Goal: Task Accomplishment & Management: Use online tool/utility

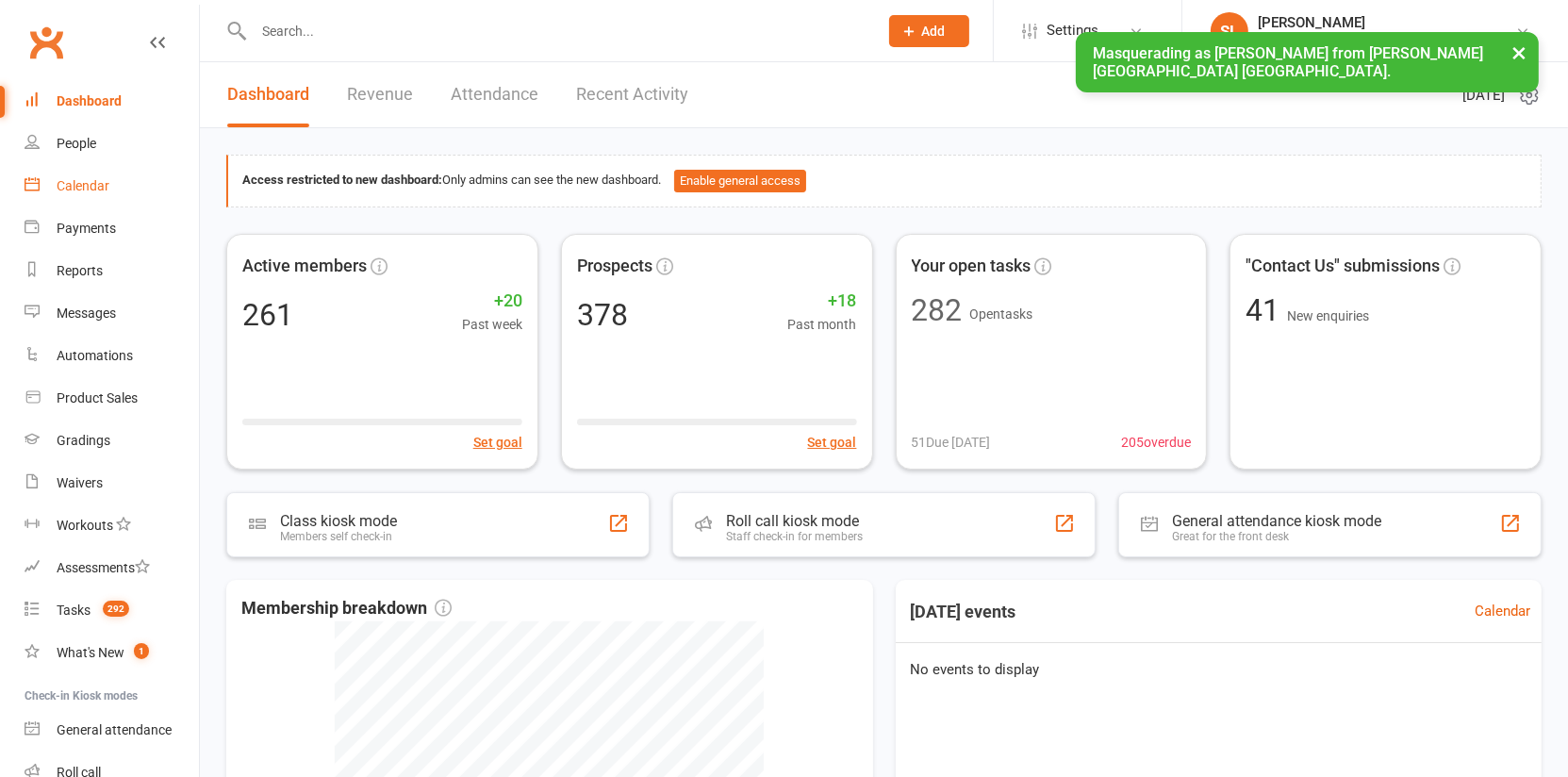
click at [78, 183] on div "Calendar" at bounding box center [83, 186] width 53 height 15
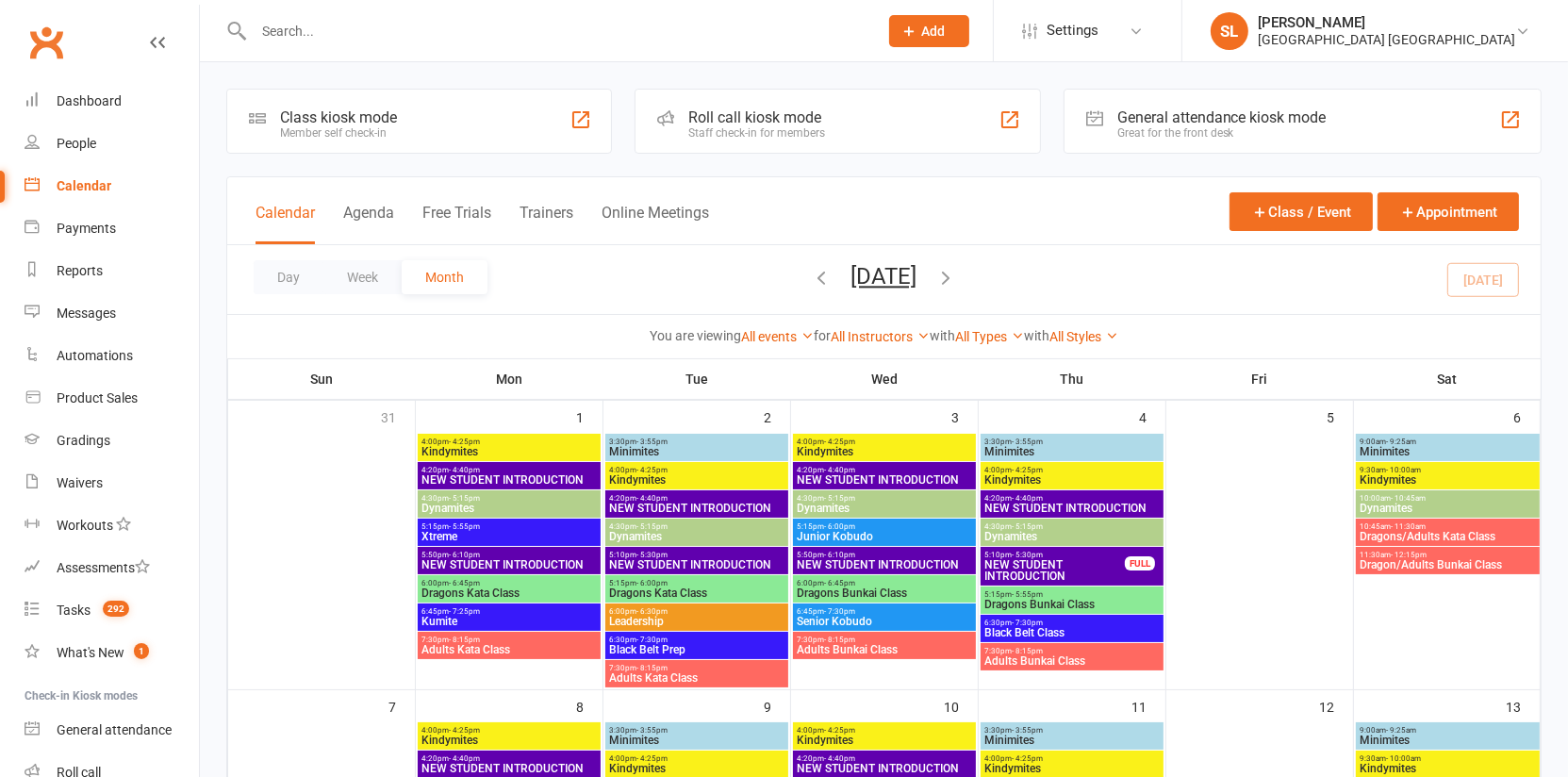
click at [764, 327] on div "All events All events Empty events Full events Non-empty events Non-full events…" at bounding box center [777, 337] width 73 height 21
click at [763, 334] on link "All events" at bounding box center [777, 337] width 73 height 15
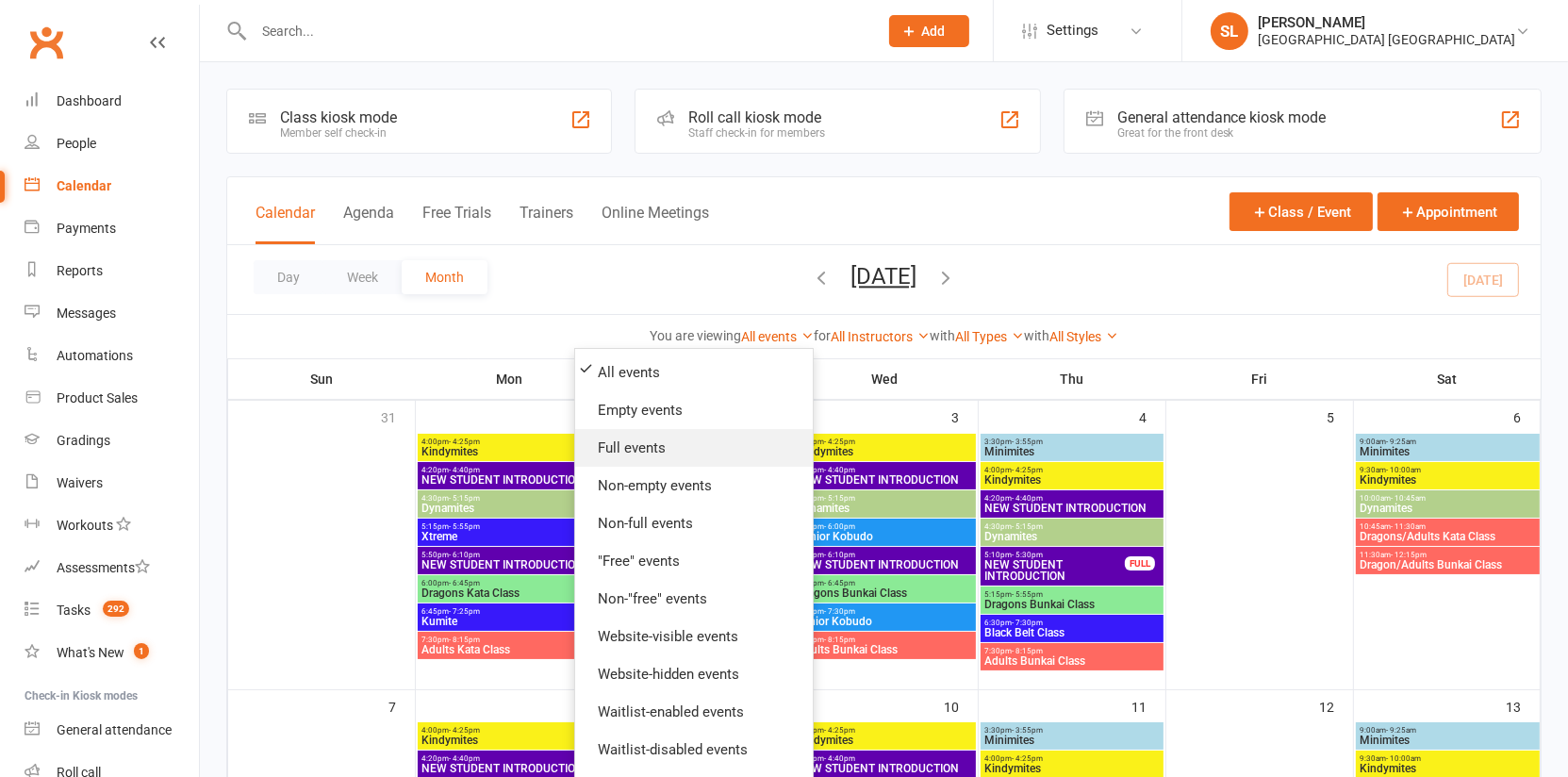
scroll to position [218, 0]
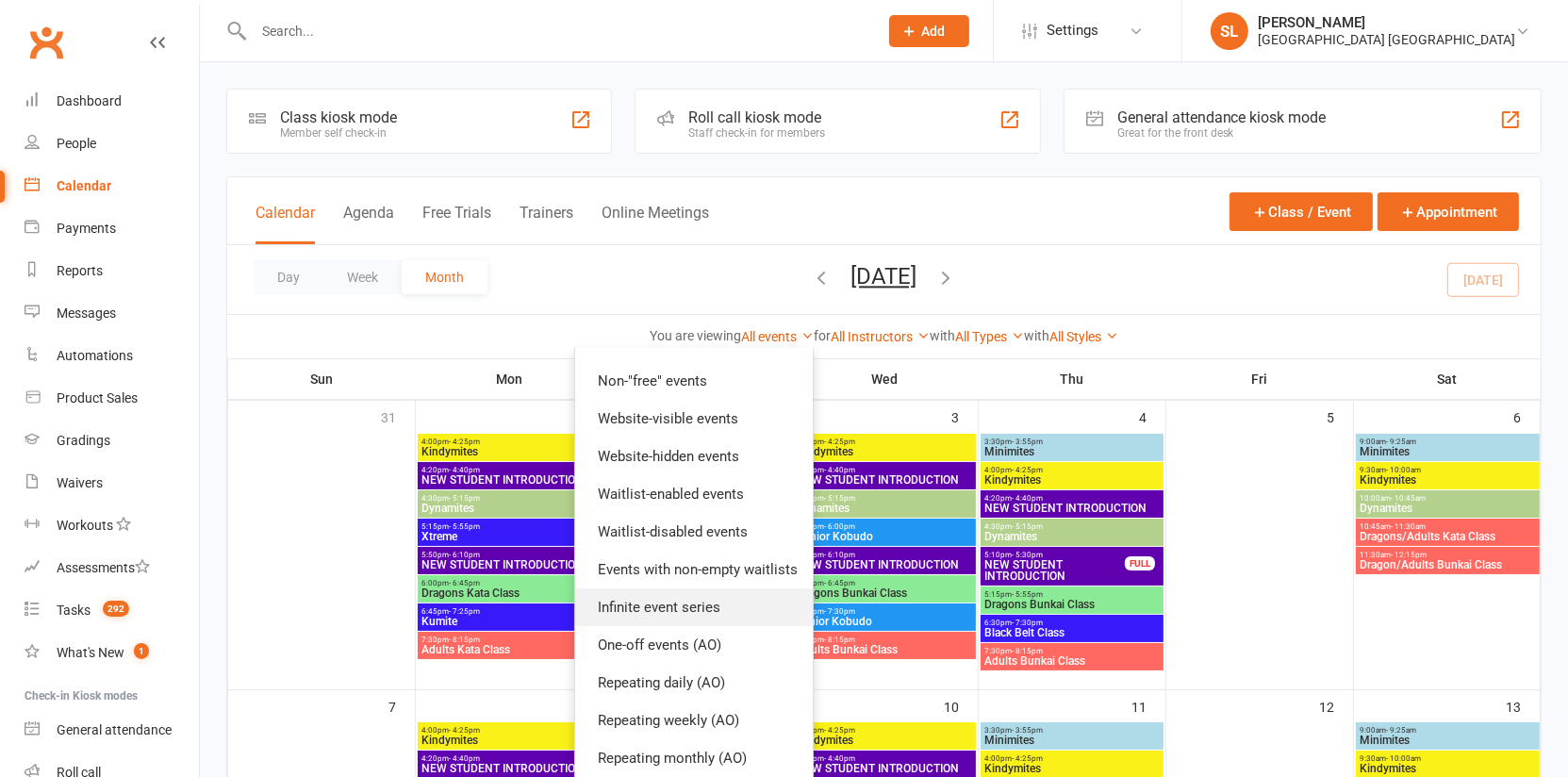
click at [687, 594] on link "Infinite event series" at bounding box center [694, 607] width 238 height 38
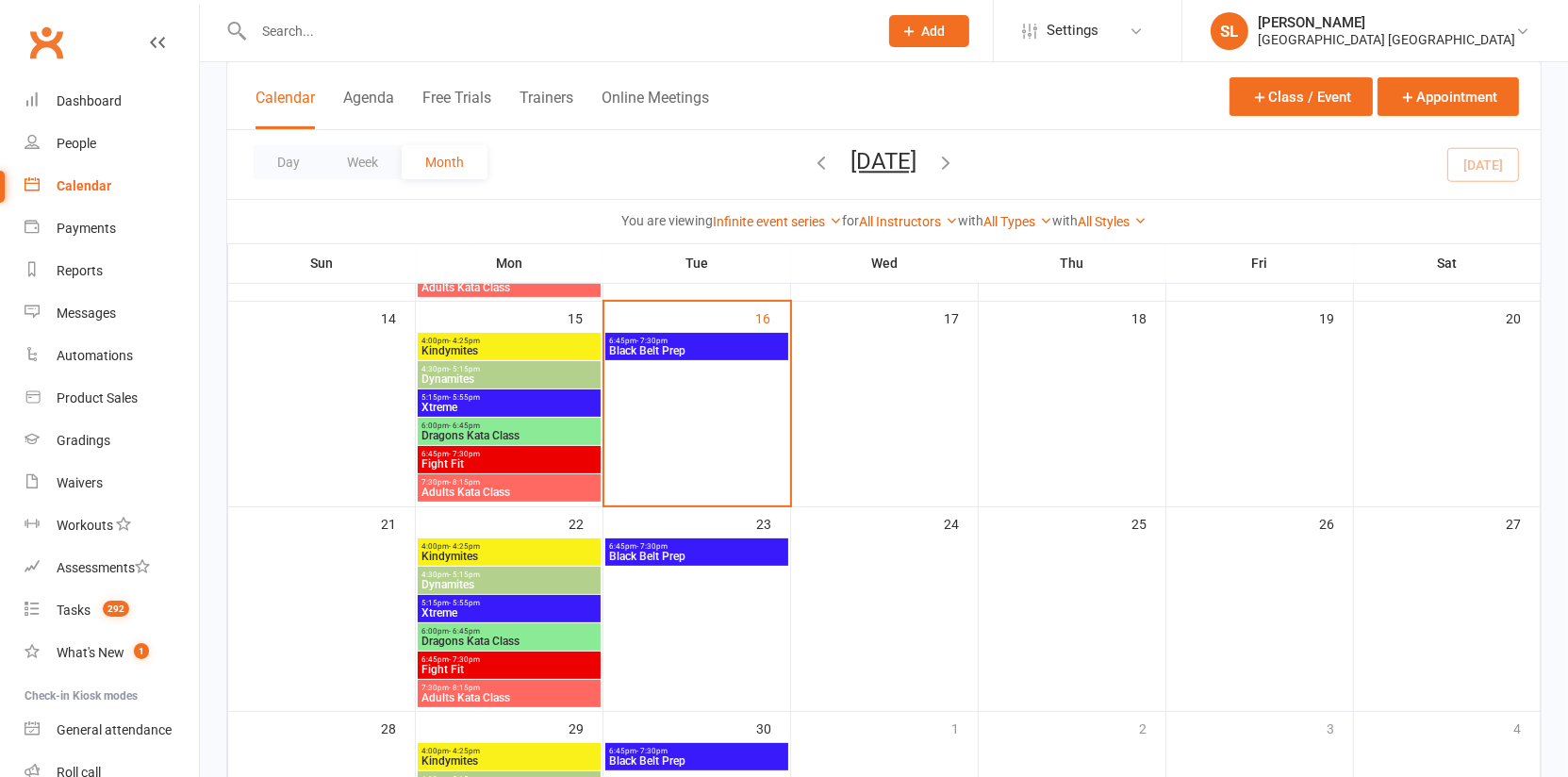
scroll to position [452, 0]
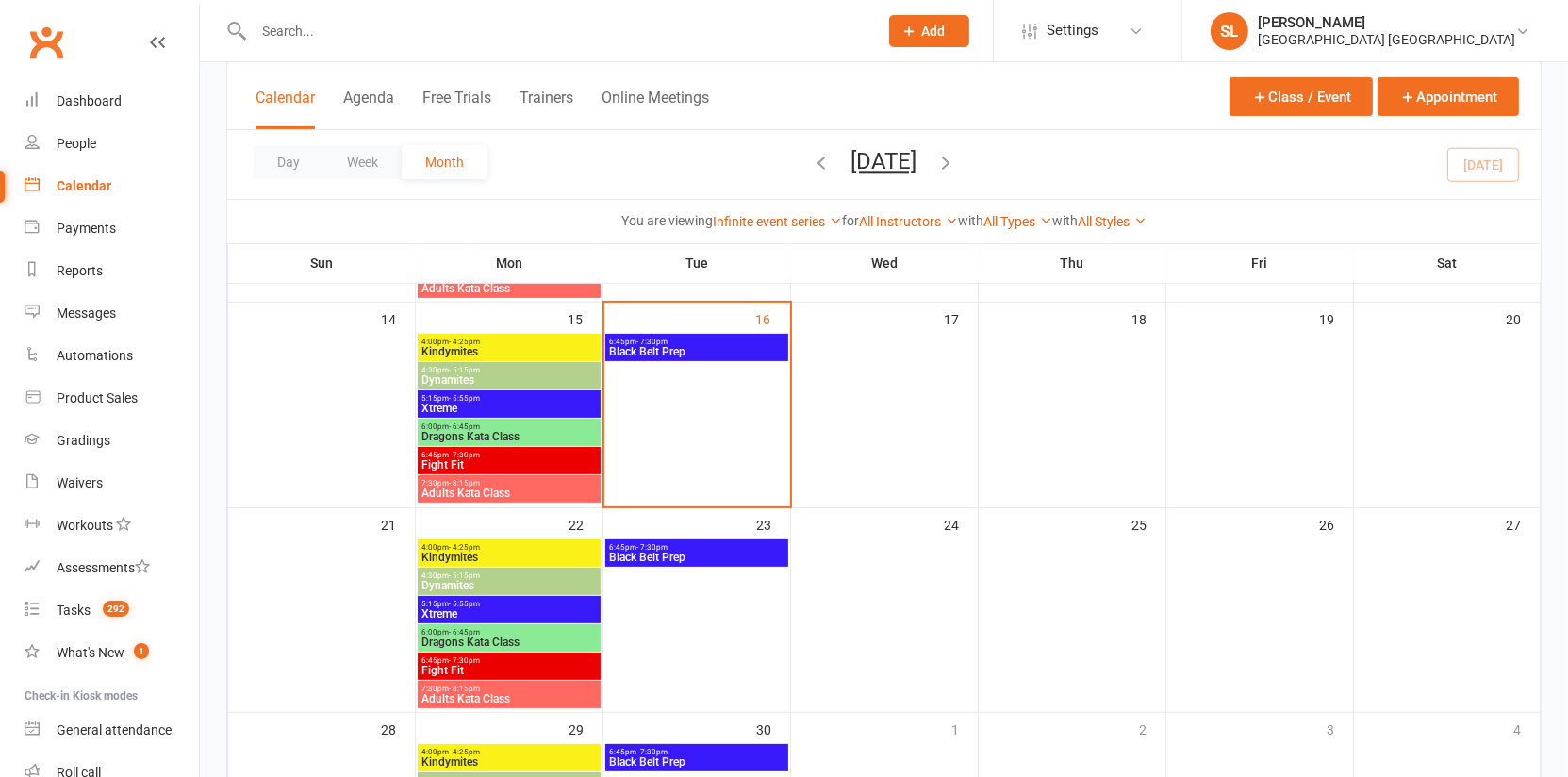
click at [557, 457] on span "6:45pm - 7:30pm" at bounding box center [509, 455] width 175 height 8
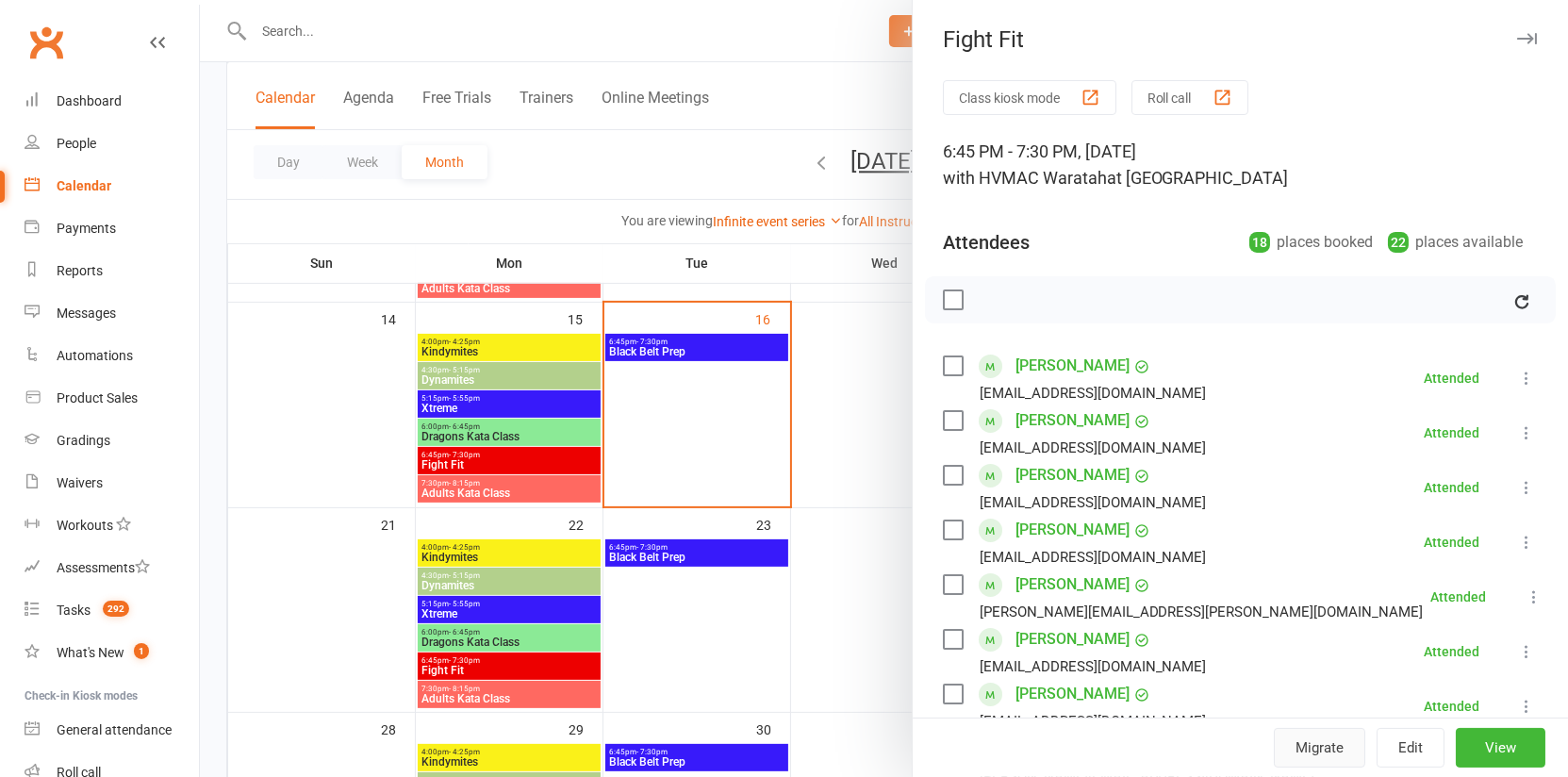
click at [1326, 753] on button "Migrate" at bounding box center [1319, 748] width 92 height 40
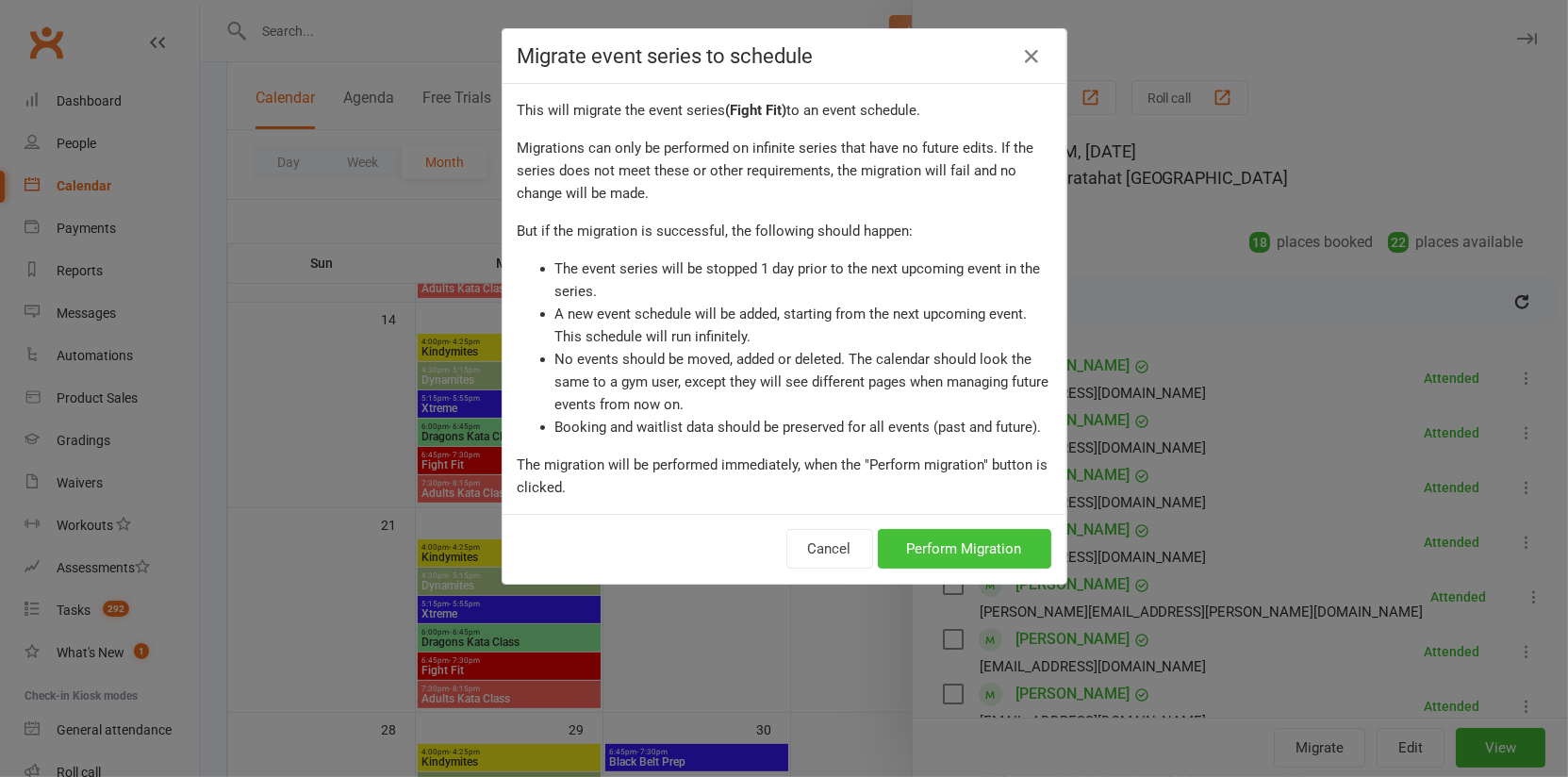
click at [930, 553] on button "Perform Migration" at bounding box center [964, 549] width 174 height 40
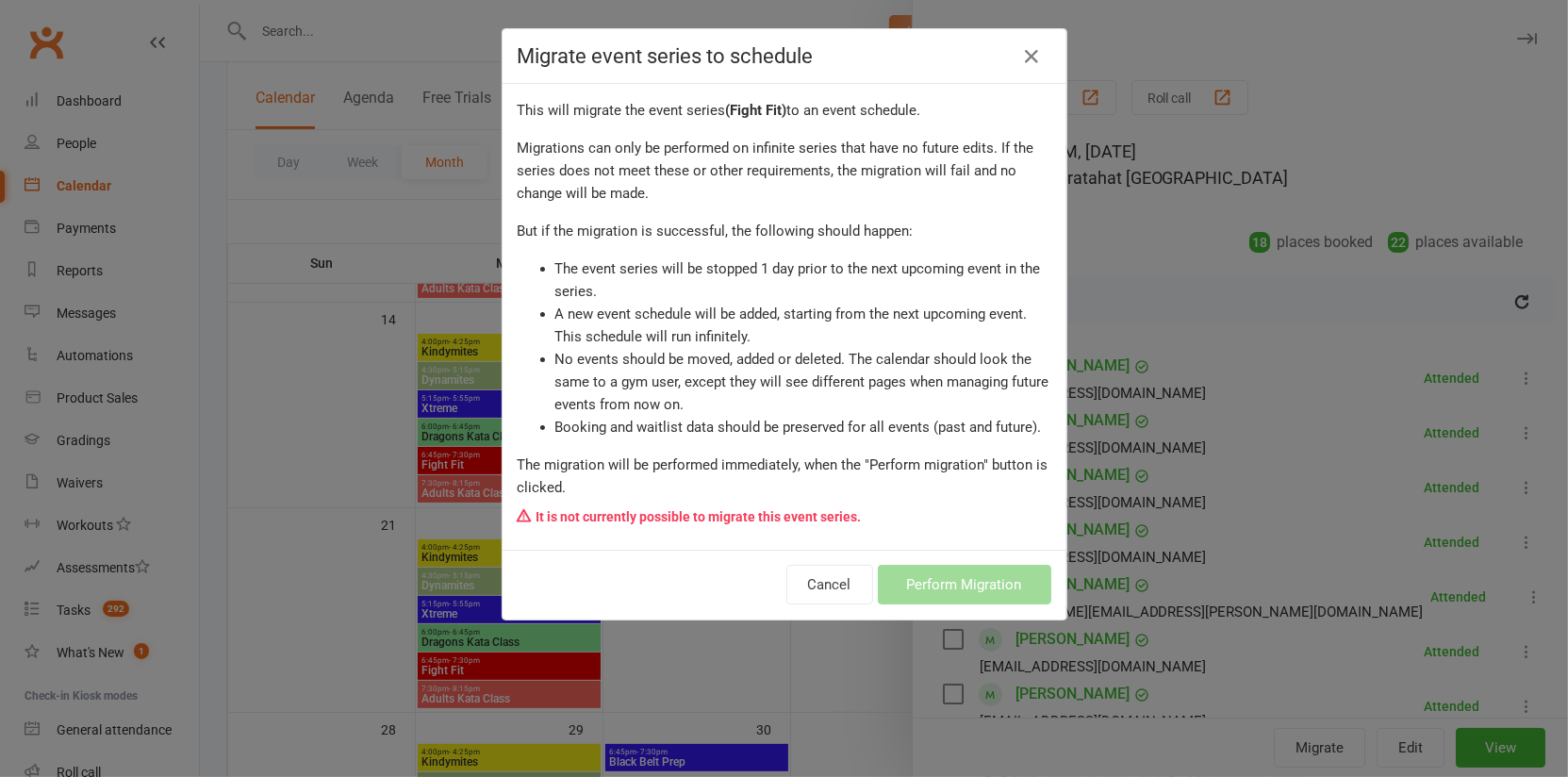
click at [770, 693] on div "Migrate event series to schedule This will migrate the event series ( Fight Fit…" at bounding box center [784, 388] width 1568 height 777
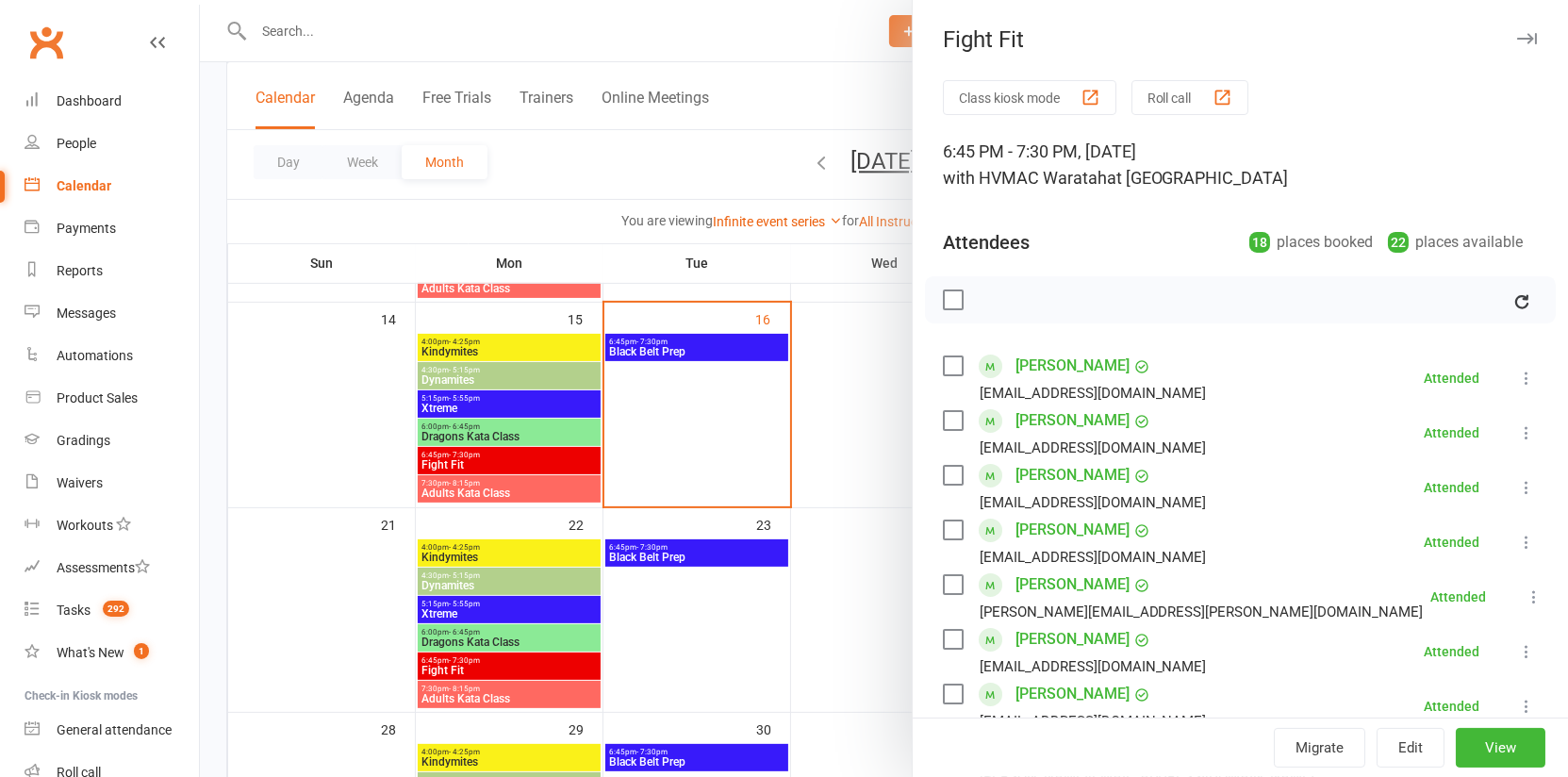
click at [676, 354] on div at bounding box center [884, 388] width 1368 height 777
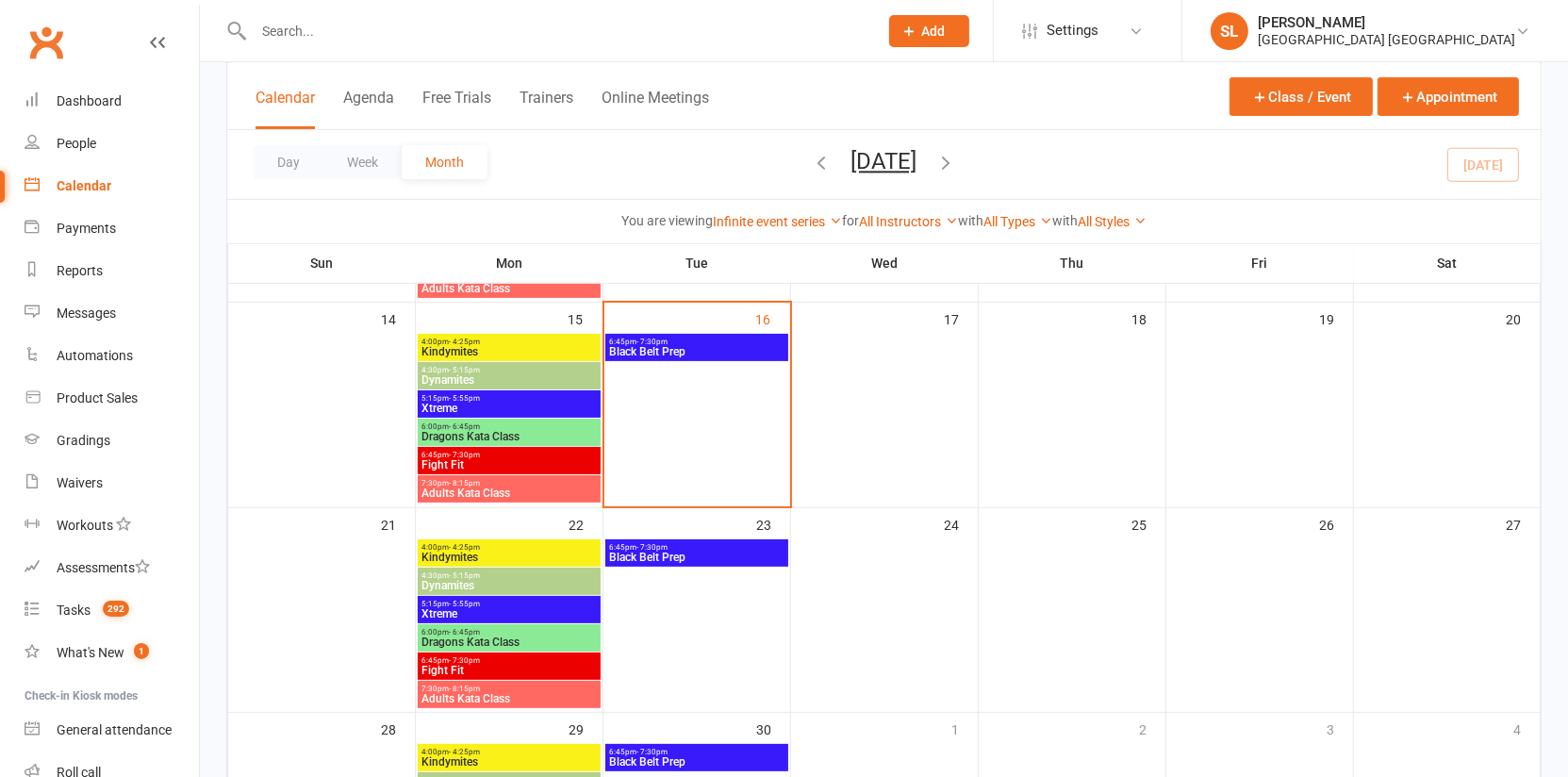
click at [703, 346] on span "Black Belt Prep" at bounding box center [697, 352] width 175 height 11
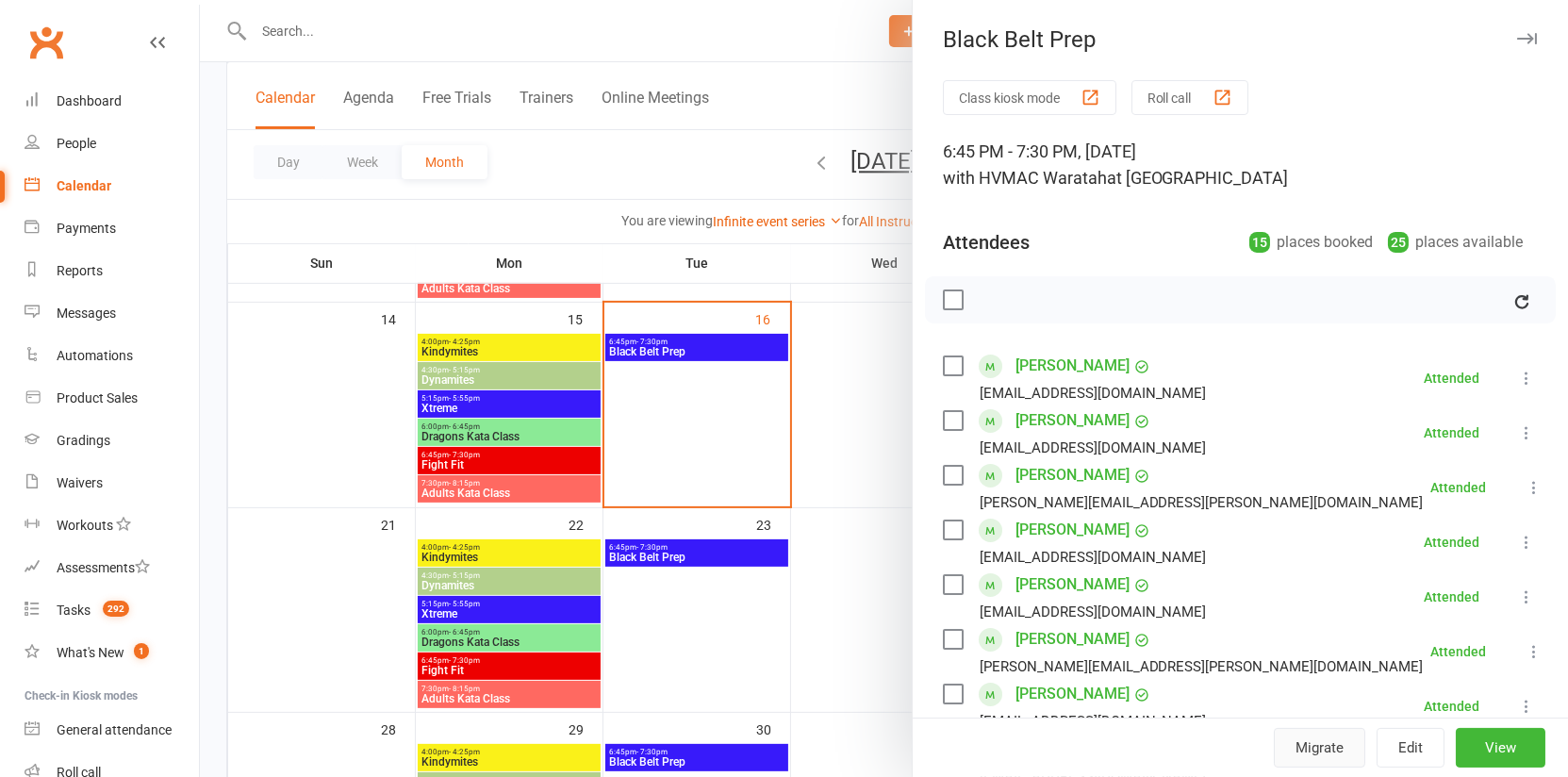
click at [1324, 740] on button "Migrate" at bounding box center [1319, 748] width 92 height 40
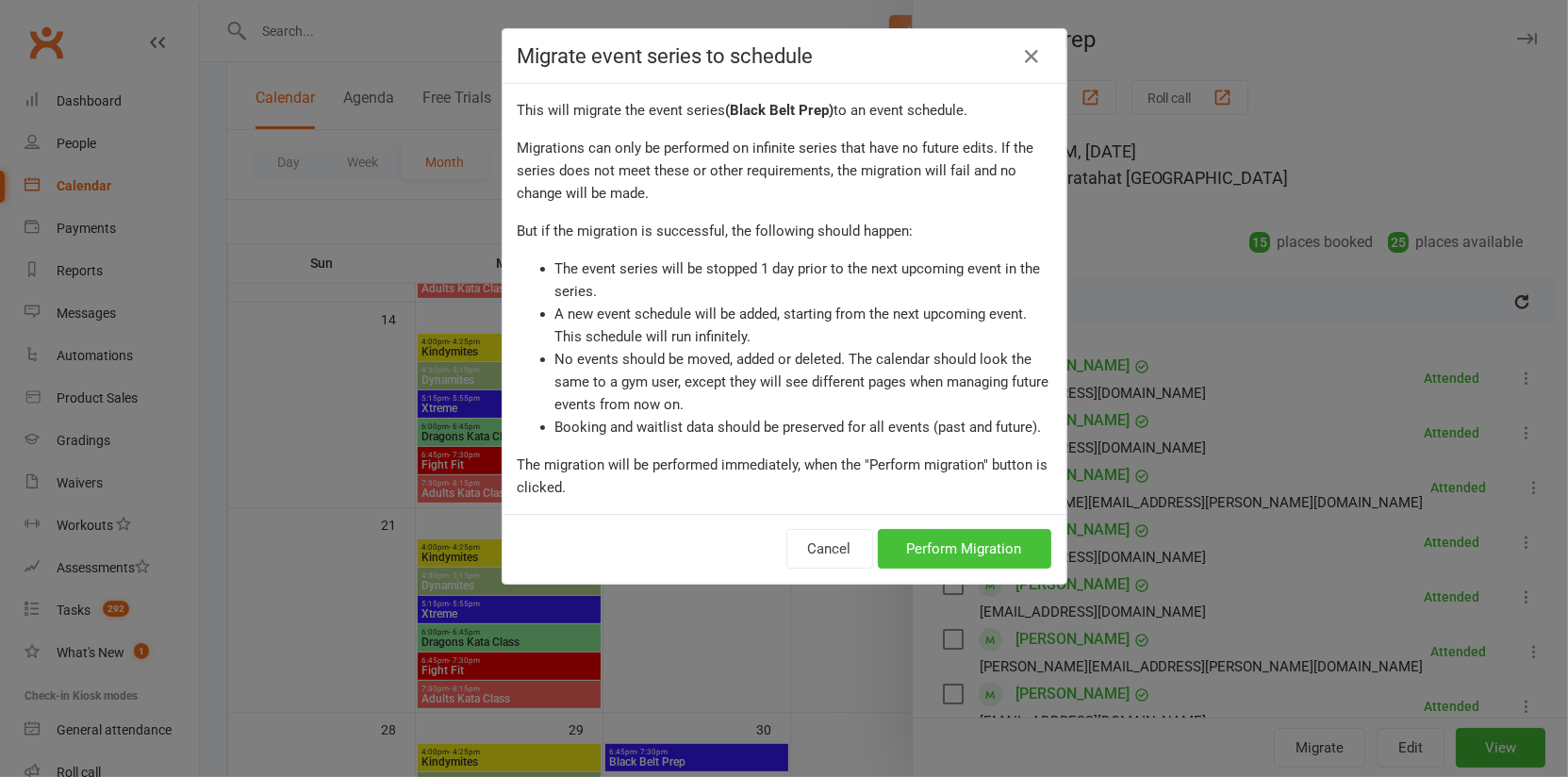
click at [995, 554] on button "Perform Migration" at bounding box center [964, 549] width 174 height 40
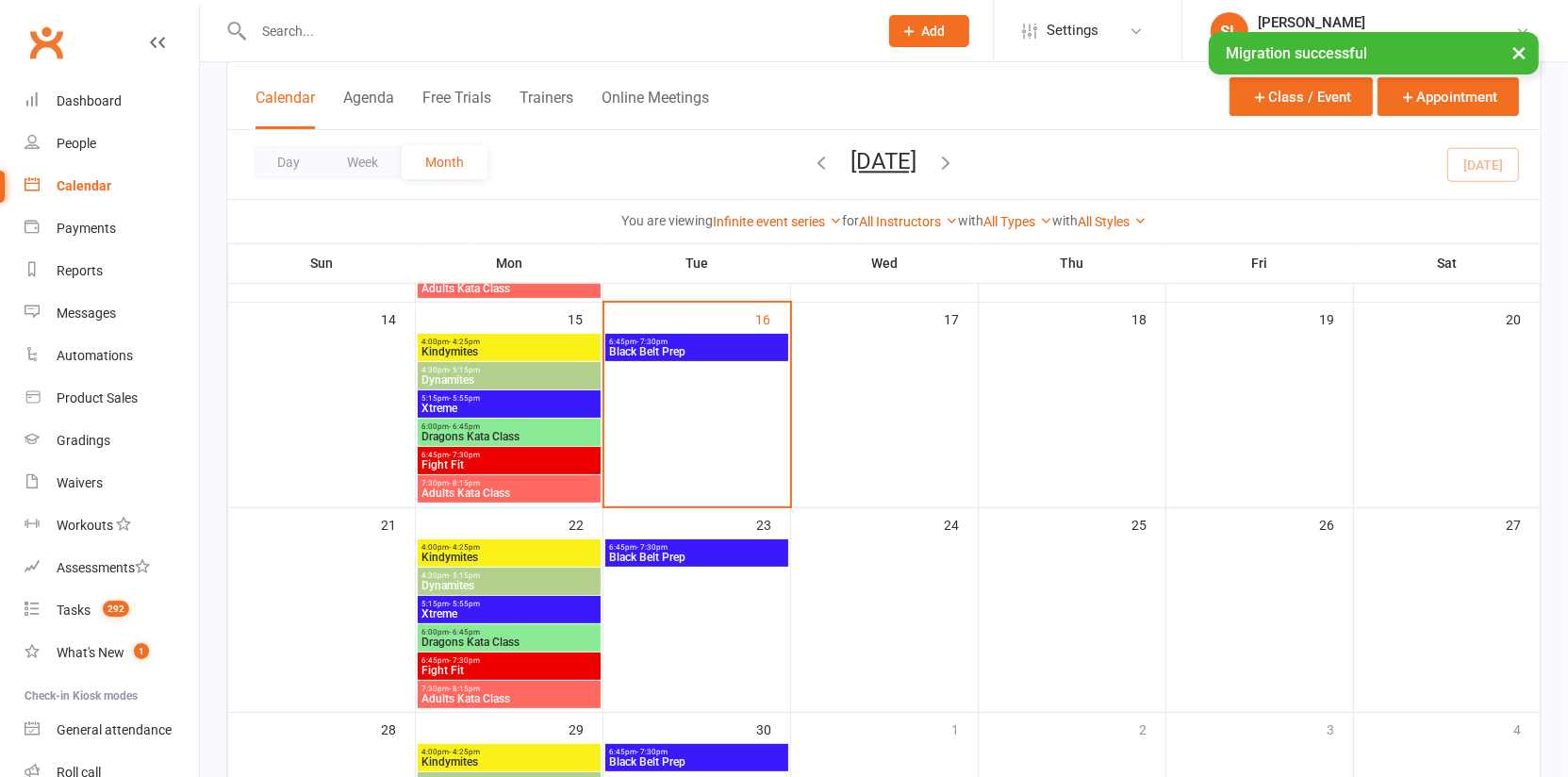
click at [957, 161] on icon "button" at bounding box center [946, 162] width 21 height 21
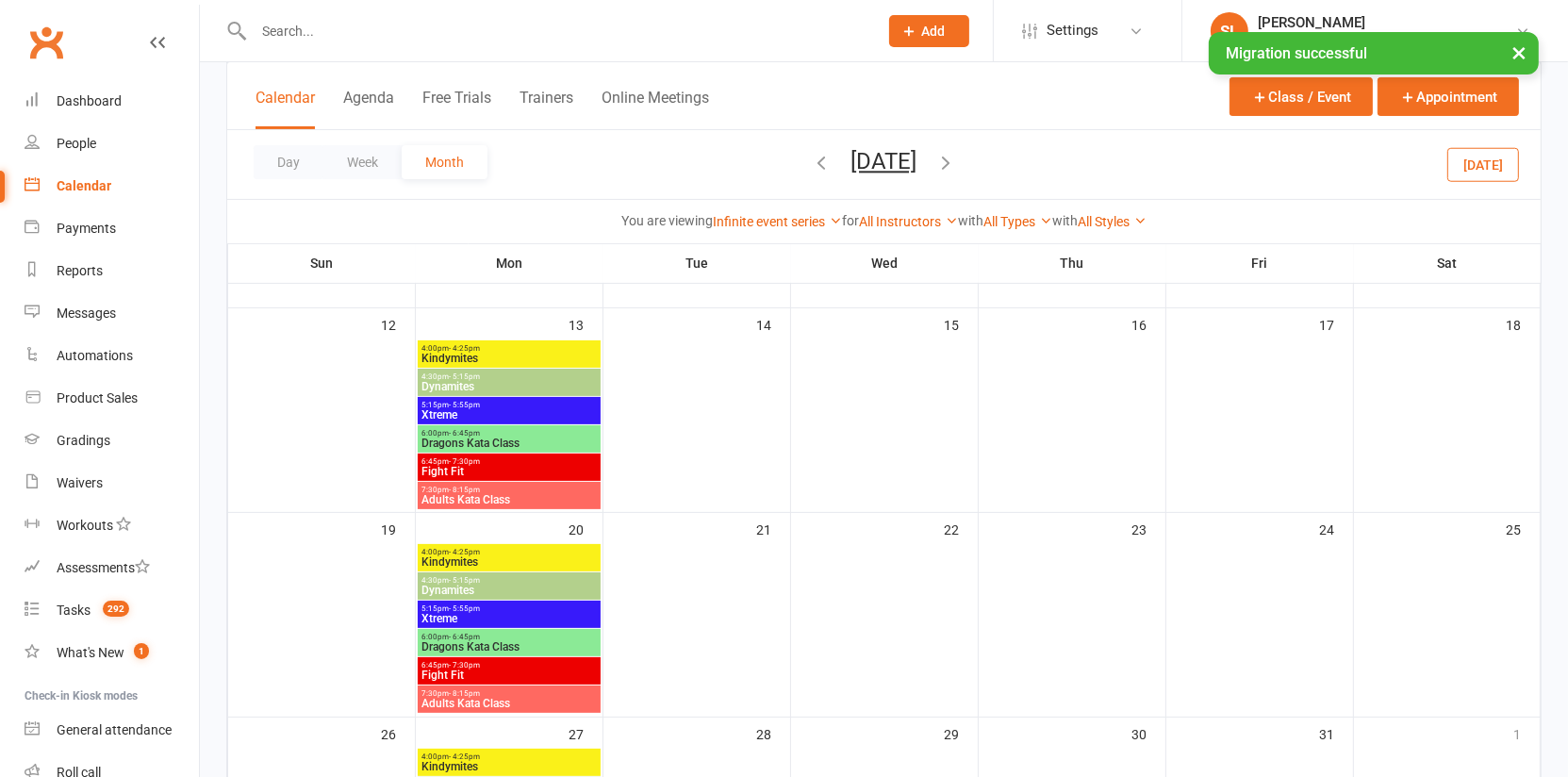
click at [812, 162] on icon "button" at bounding box center [823, 162] width 21 height 21
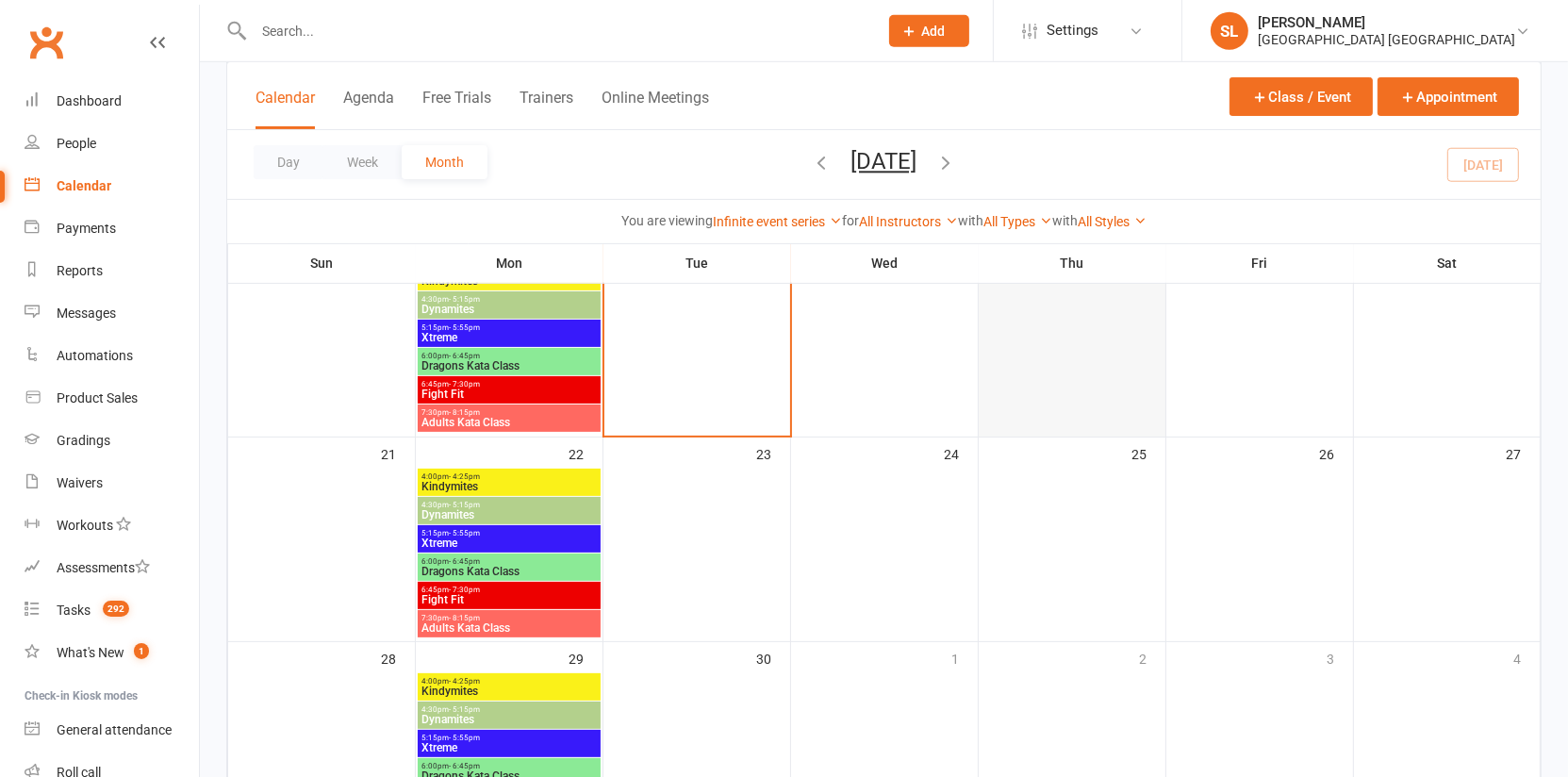
scroll to position [525, 0]
